Goal: Task Accomplishment & Management: Complete application form

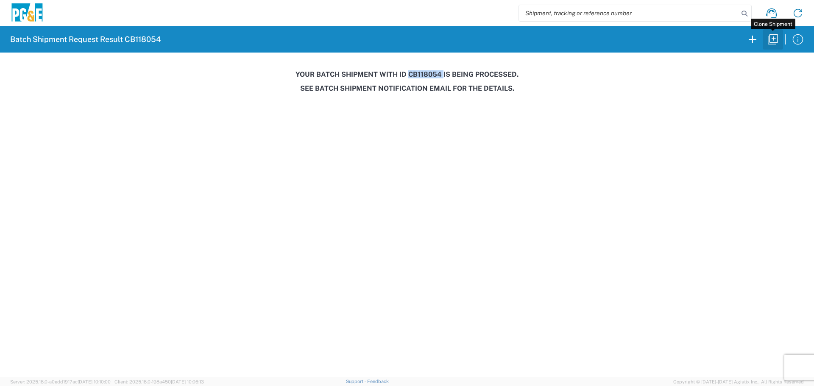
click at [770, 42] on icon "button" at bounding box center [773, 40] width 14 height 14
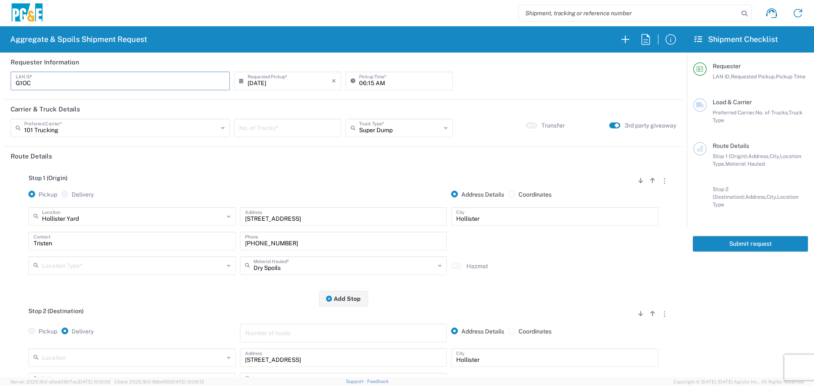
drag, startPoint x: 169, startPoint y: 80, endPoint x: 0, endPoint y: 68, distance: 169.5
click at [0, 68] on form "Requester Information G1OC LAN ID * [DATE] × Requested Pickup * Cancel Apply 06…" at bounding box center [343, 215] width 686 height 325
type input "JT48"
click at [359, 85] on input "06:15 AM" at bounding box center [403, 80] width 89 height 15
type input "07:15 AM"
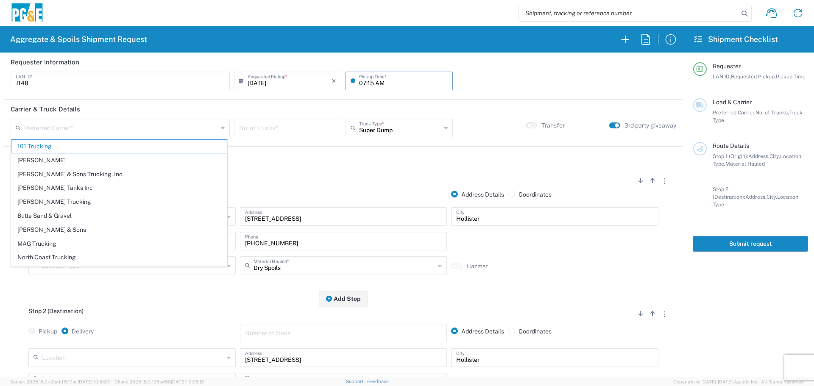
click at [369, 84] on input "07:15 AM" at bounding box center [403, 80] width 89 height 15
type input "101 Trucking"
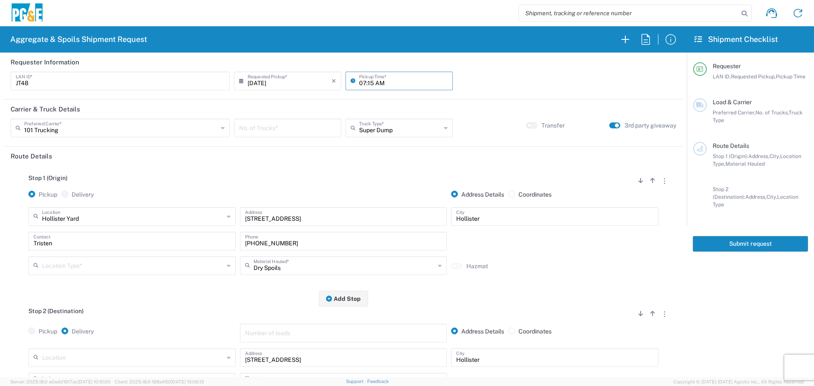
click at [369, 84] on input "07:15 AM" at bounding box center [403, 80] width 89 height 15
type input "07:00 AM"
click at [154, 128] on input "text" at bounding box center [121, 127] width 194 height 15
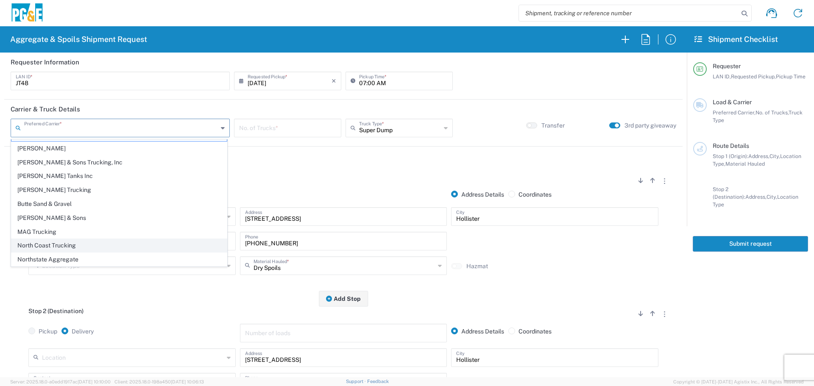
scroll to position [26, 0]
click at [65, 242] on span "Northstate Aggregate" at bounding box center [118, 245] width 215 height 13
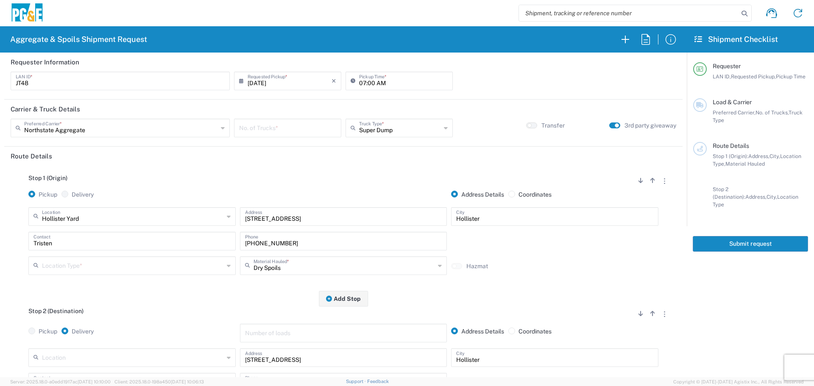
type input "Northstate Aggregate"
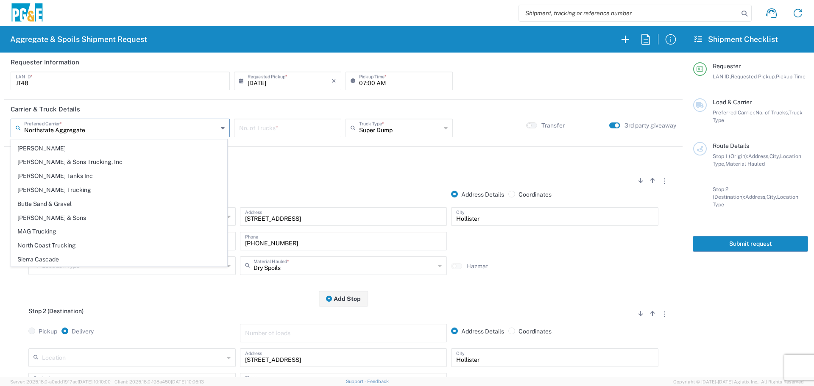
click at [103, 128] on input "Northstate Aggregate" at bounding box center [121, 127] width 194 height 15
click at [81, 238] on ul "Northstate Aggregate 101 Trucking [PERSON_NAME] & Sons Trucking, Inc [PERSON_NA…" at bounding box center [119, 190] width 216 height 153
click at [268, 128] on input "number" at bounding box center [287, 127] width 97 height 15
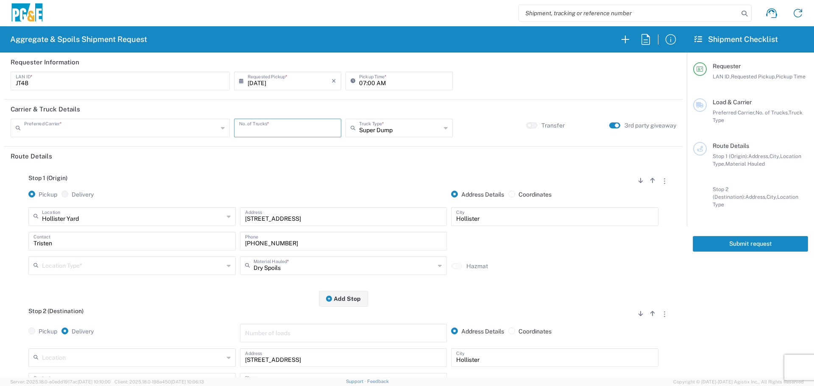
click at [198, 128] on input "text" at bounding box center [121, 127] width 194 height 15
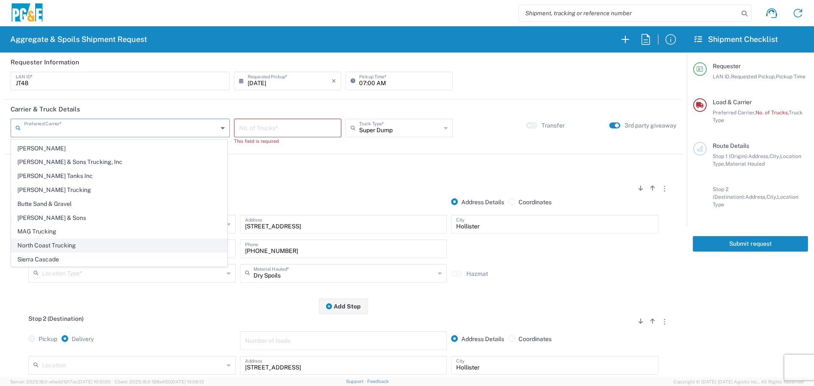
click at [53, 247] on span "North Coast Trucking" at bounding box center [118, 245] width 215 height 13
type input "North Coast Trucking"
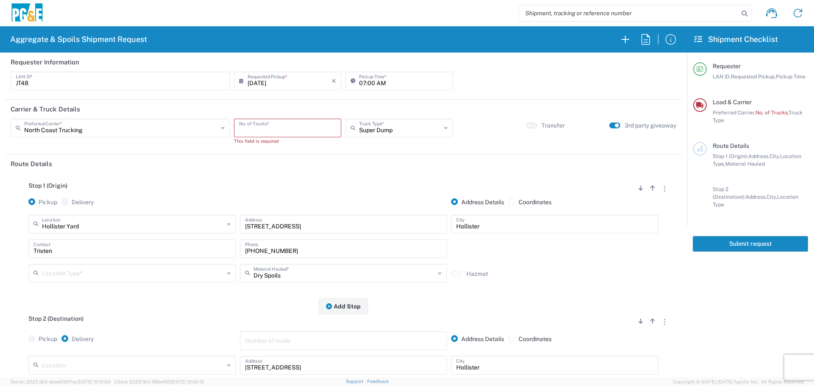
click at [265, 129] on input "number" at bounding box center [287, 127] width 97 height 15
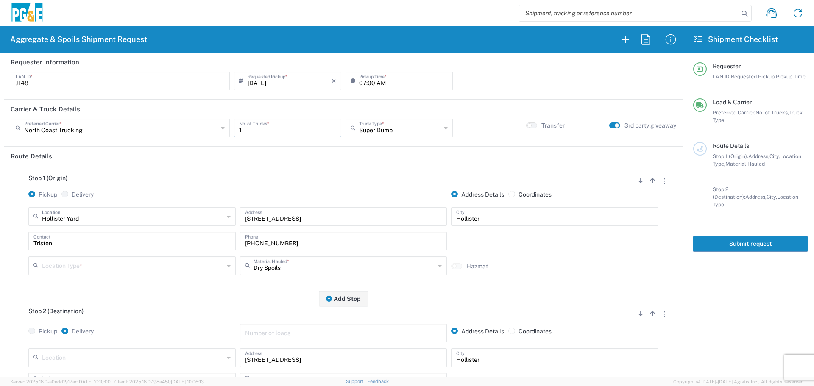
type input "1"
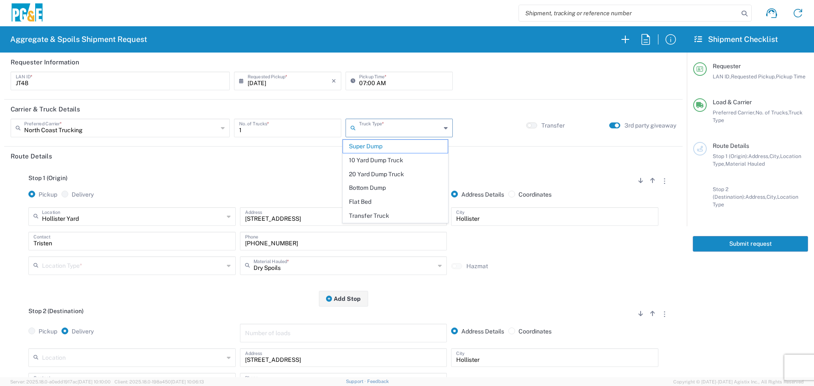
click at [250, 154] on header "Route Details" at bounding box center [343, 156] width 678 height 19
type input "Super Dump"
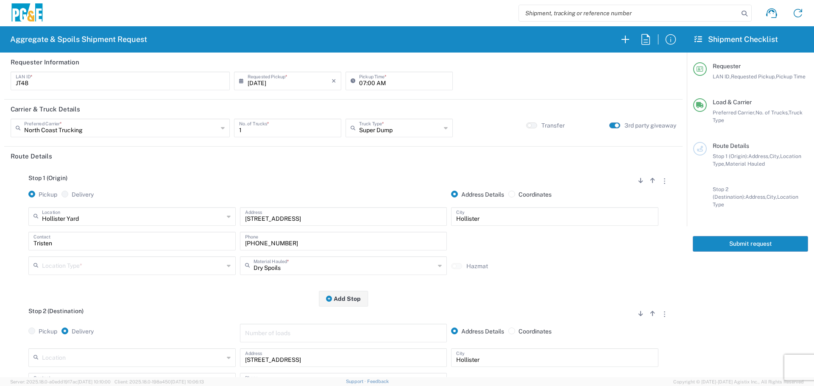
click at [614, 126] on small "button" at bounding box center [616, 125] width 4 height 4
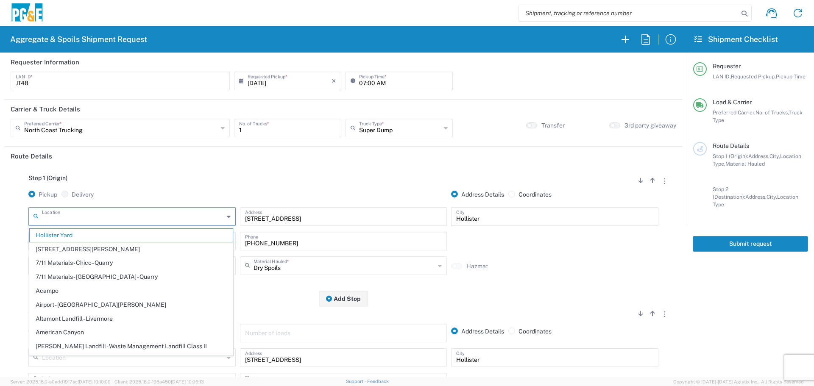
click at [147, 211] on input "text" at bounding box center [133, 215] width 182 height 15
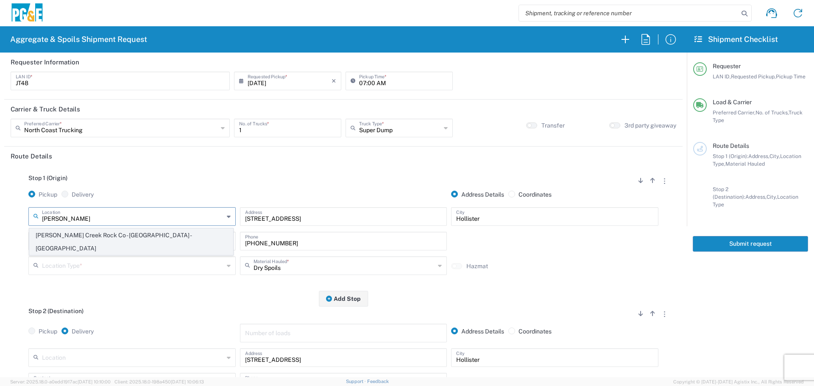
click at [132, 238] on span "[PERSON_NAME] Creek Rock Co - [GEOGRAPHIC_DATA] - [GEOGRAPHIC_DATA]" at bounding box center [131, 242] width 203 height 26
type input "[PERSON_NAME] Creek Rock Co - [GEOGRAPHIC_DATA] - [GEOGRAPHIC_DATA]"
type input "[STREET_ADDRESS]"
type input "Corning"
type input "Quarry"
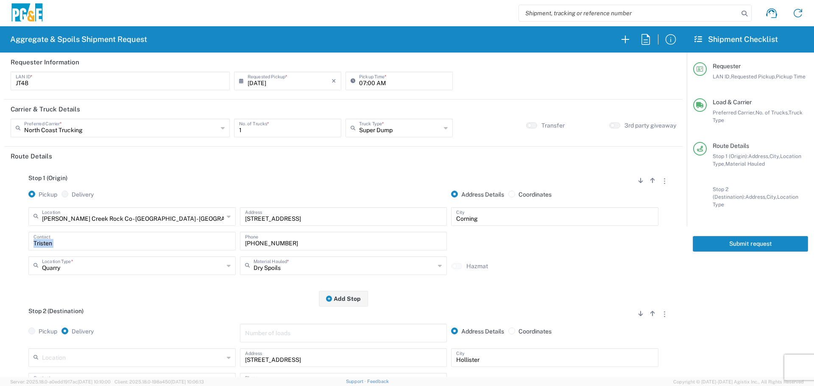
drag, startPoint x: 16, startPoint y: 249, endPoint x: 0, endPoint y: 240, distance: 18.4
click at [0, 240] on form "Requester Information JT48 LAN ID * [DATE] × Requested Pickup * Cancel Apply 07…" at bounding box center [343, 215] width 686 height 325
click at [309, 245] on input "[PHONE_NUMBER]" at bounding box center [343, 240] width 197 height 15
drag, startPoint x: 309, startPoint y: 246, endPoint x: 24, endPoint y: 243, distance: 285.2
click at [24, 243] on div "[PERSON_NAME][GEOGRAPHIC_DATA] Rock Co - [GEOGRAPHIC_DATA] - Quarry Location [P…" at bounding box center [343, 244] width 665 height 74
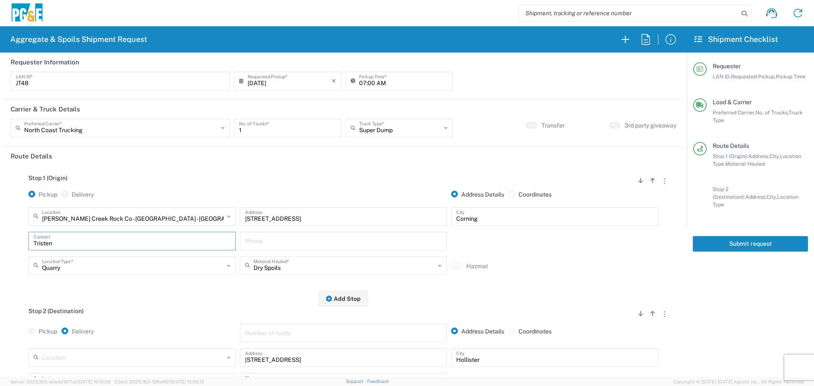
drag, startPoint x: 74, startPoint y: 245, endPoint x: 0, endPoint y: 247, distance: 74.2
click at [0, 247] on form "Requester Information JT48 LAN ID * [DATE] × Requested Pickup * Cancel Apply 07…" at bounding box center [343, 215] width 686 height 325
click at [273, 263] on input "text" at bounding box center [344, 265] width 182 height 15
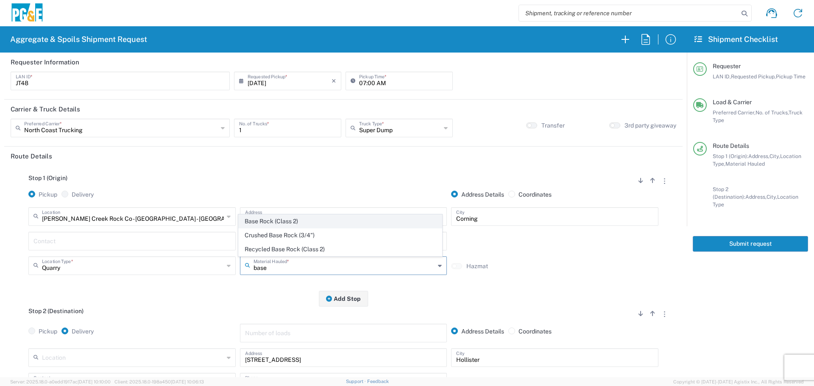
click at [281, 227] on span "Base Rock (Class 2)" at bounding box center [340, 221] width 203 height 13
type input "Base Rock (Class 2)"
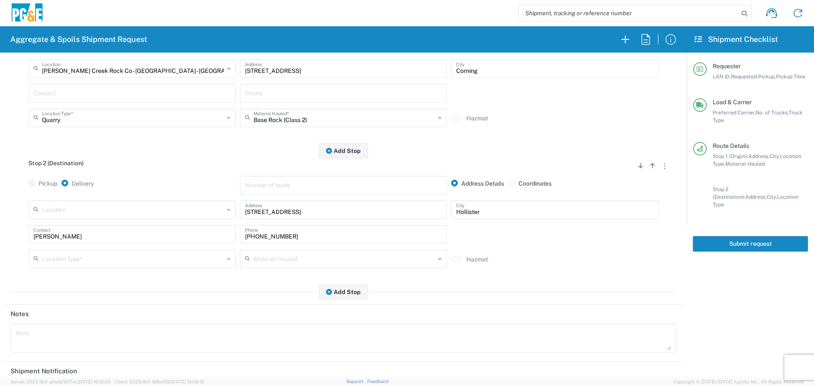
scroll to position [169, 0]
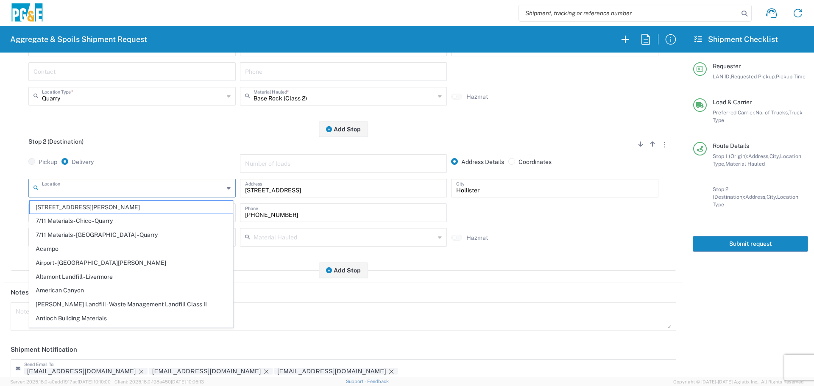
click at [141, 189] on input "text" at bounding box center [133, 187] width 182 height 15
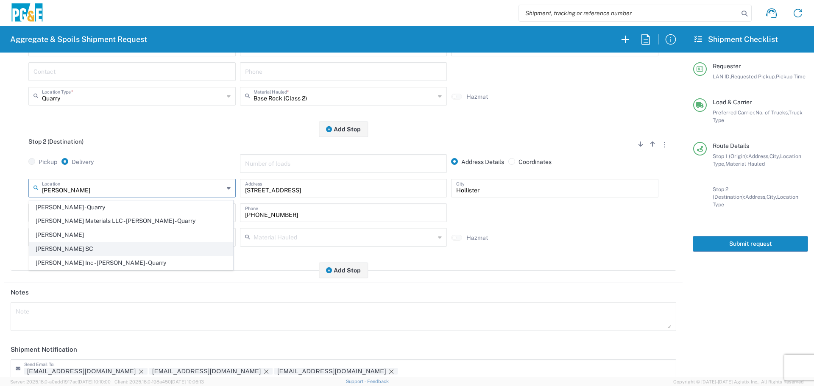
click at [74, 247] on span "[PERSON_NAME] SC" at bounding box center [131, 248] width 203 height 13
type input "[PERSON_NAME] SC"
type input "[STREET_ADDRESS]"
type input "[PERSON_NAME]"
type input "Business No Loading Dock"
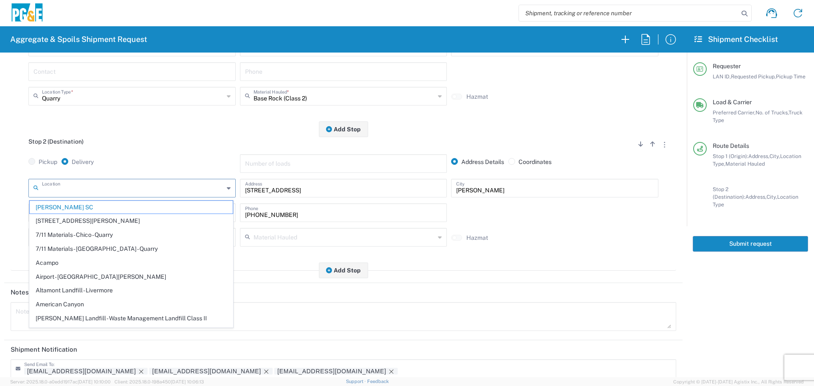
click at [80, 189] on input "text" at bounding box center [133, 187] width 182 height 15
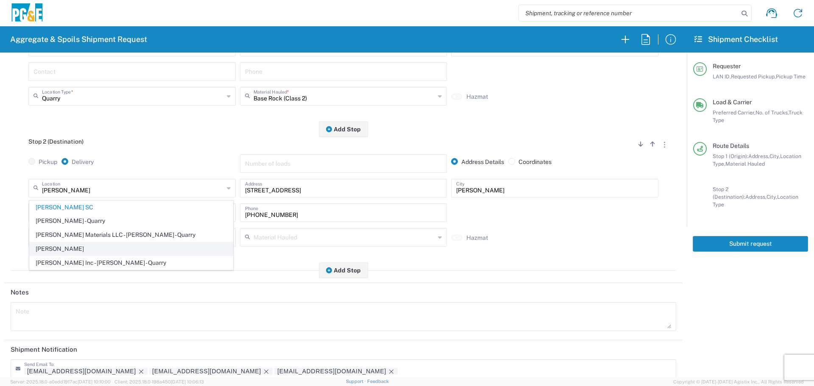
click at [58, 245] on span "[PERSON_NAME]" at bounding box center [131, 248] width 203 height 13
type input "[PERSON_NAME]"
type input "[STREET_ADDRESS]"
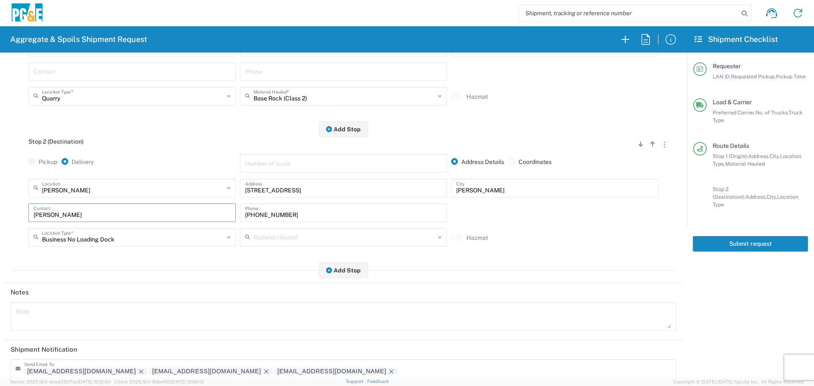
drag, startPoint x: 157, startPoint y: 213, endPoint x: 0, endPoint y: 185, distance: 159.7
click at [0, 185] on form "Requester Information JT48 LAN ID * [DATE] × Requested Pickup * Cancel Apply 07…" at bounding box center [343, 215] width 686 height 325
type input "[PERSON_NAME]"
type input "[PHONE_NUMBER]"
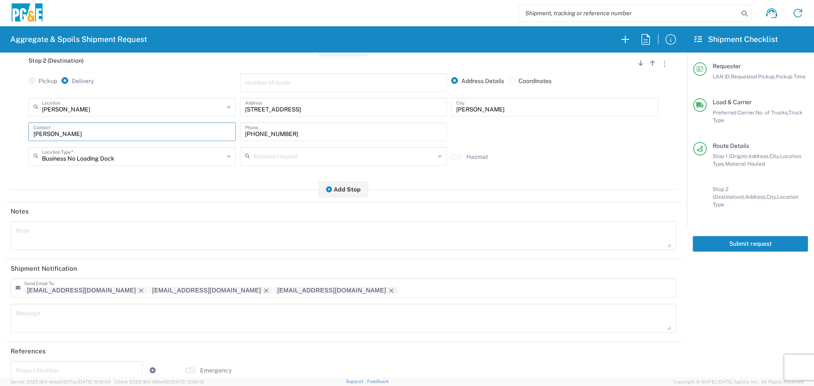
scroll to position [263, 0]
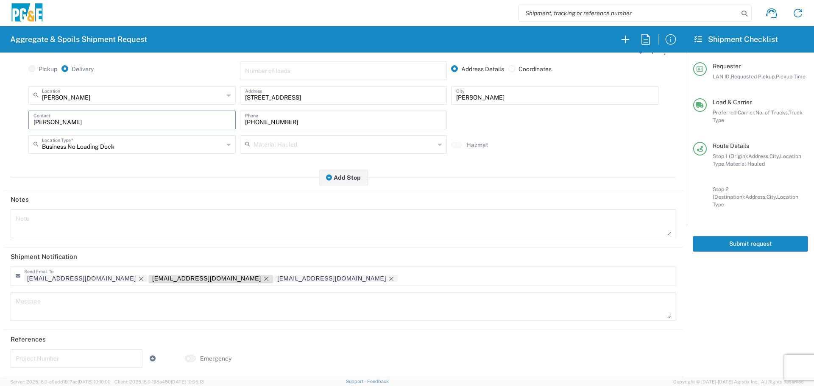
type input "[PERSON_NAME]"
click at [264, 278] on icon "Remove tag" at bounding box center [266, 279] width 4 height 4
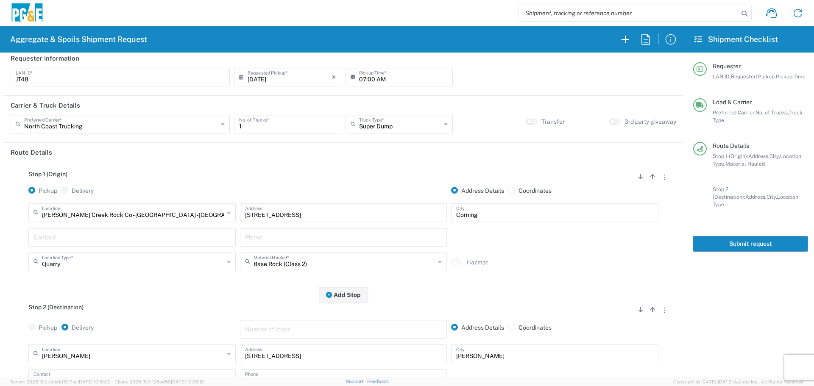
scroll to position [0, 0]
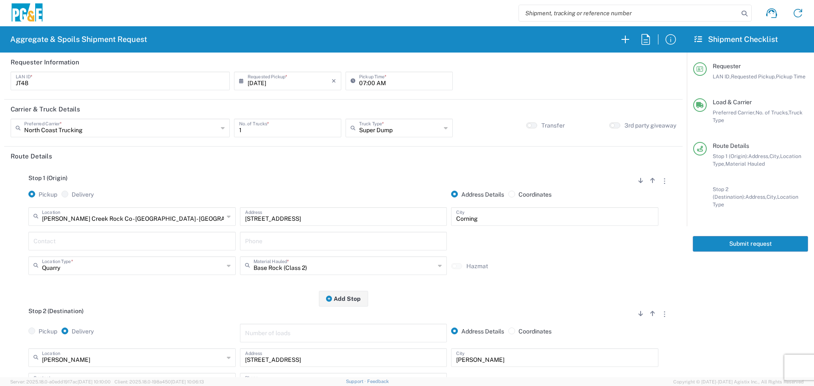
click at [752, 236] on button "Submit request" at bounding box center [749, 244] width 115 height 16
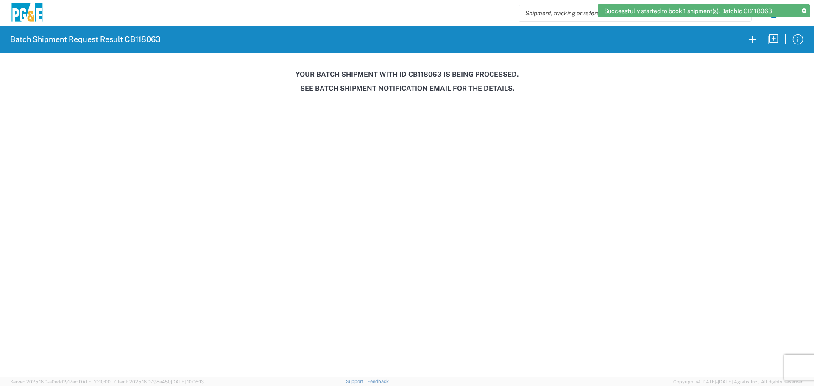
click at [425, 75] on h3 "Your batch shipment with id CB118063 is being processed." at bounding box center [407, 74] width 802 height 8
click at [426, 75] on h3 "Your batch shipment with id CB118063 is being processed." at bounding box center [407, 74] width 802 height 8
copy h3 "CB118063"
